Goal: Task Accomplishment & Management: Use online tool/utility

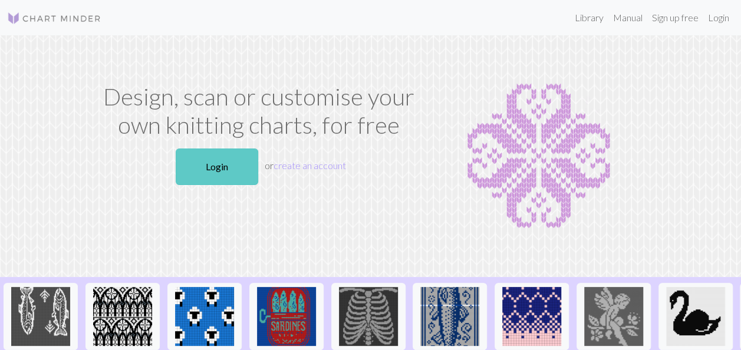
click at [223, 166] on link "Login" at bounding box center [217, 167] width 83 height 37
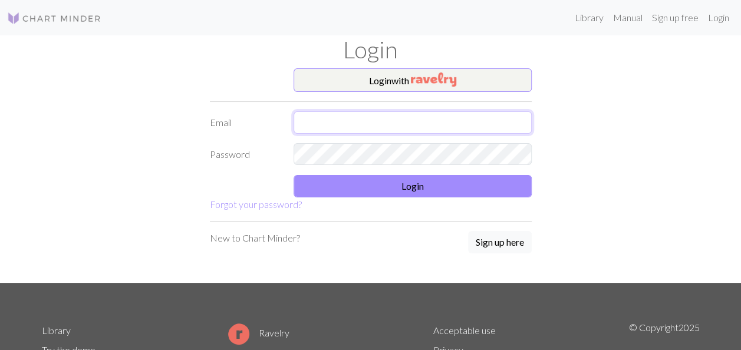
type input "[EMAIL_ADDRESS][DOMAIN_NAME]"
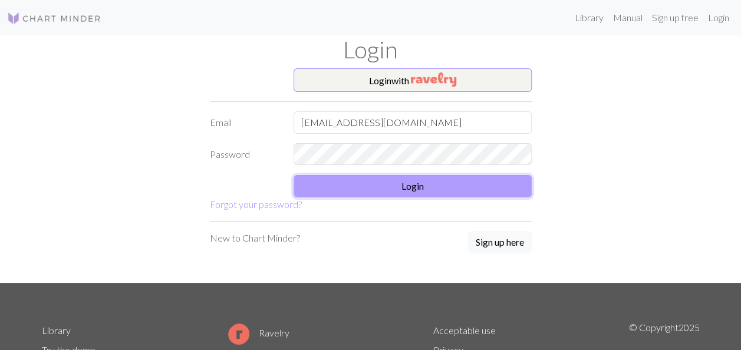
click at [351, 189] on button "Login" at bounding box center [413, 186] width 238 height 22
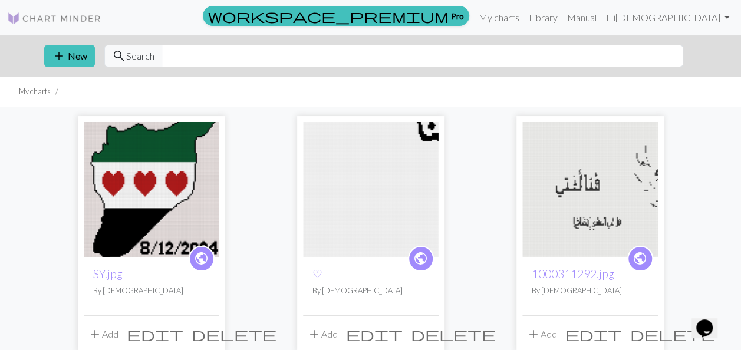
click at [160, 179] on img at bounding box center [152, 190] width 136 height 136
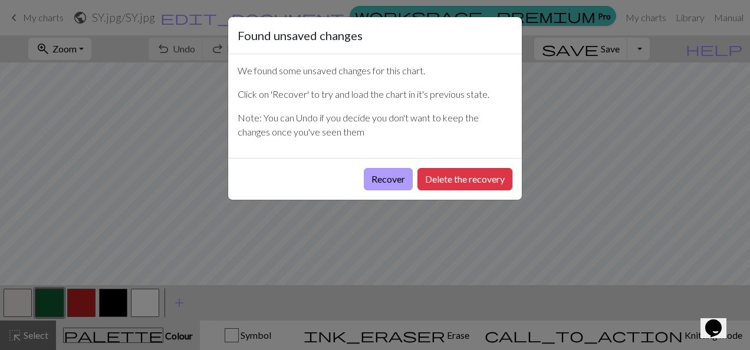
click at [385, 185] on button "Recover" at bounding box center [388, 179] width 49 height 22
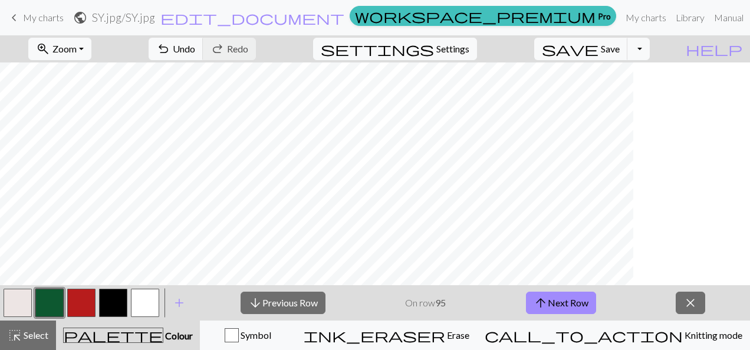
scroll to position [622, 0]
